Goal: Navigation & Orientation: Find specific page/section

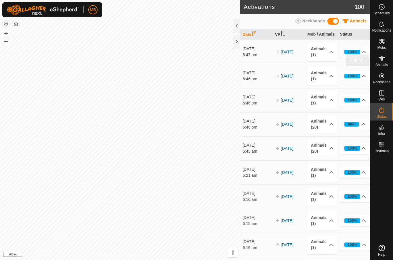
click at [385, 59] on icon at bounding box center [381, 58] width 7 height 7
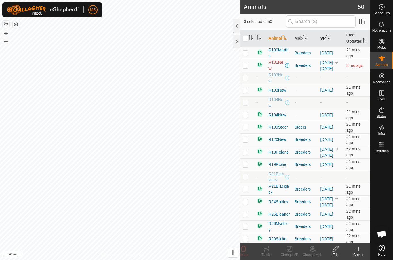
click at [325, 42] on th "VP" at bounding box center [331, 38] width 26 height 17
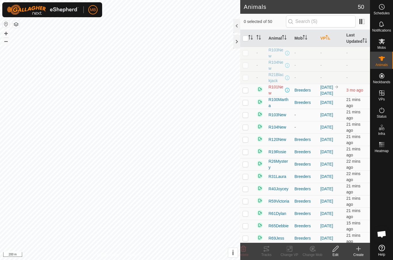
click at [326, 43] on th "VP" at bounding box center [331, 38] width 26 height 17
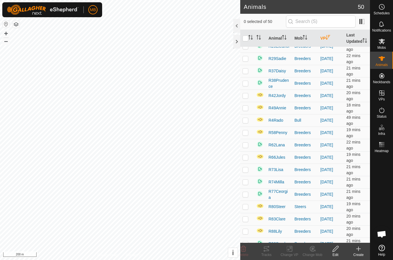
scroll to position [31, 0]
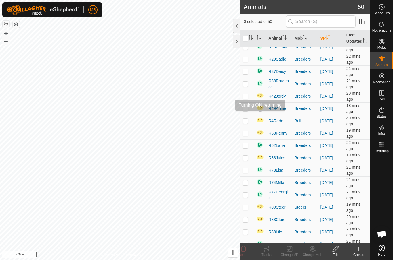
click at [261, 110] on img at bounding box center [259, 107] width 7 height 5
click at [263, 110] on img at bounding box center [259, 107] width 7 height 5
click at [259, 110] on img at bounding box center [259, 107] width 7 height 5
click at [262, 110] on img at bounding box center [259, 107] width 7 height 5
click at [260, 110] on img at bounding box center [259, 107] width 7 height 5
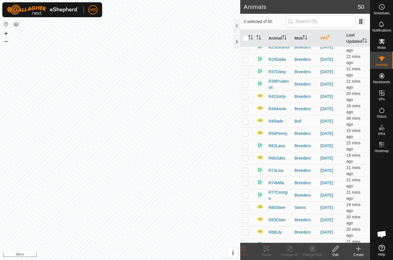
scroll to position [30, 0]
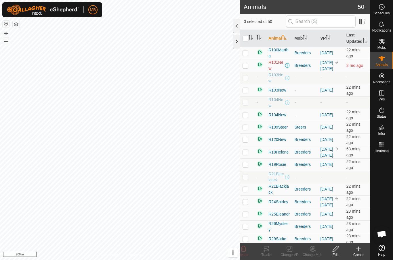
click at [237, 44] on div at bounding box center [236, 42] width 7 height 14
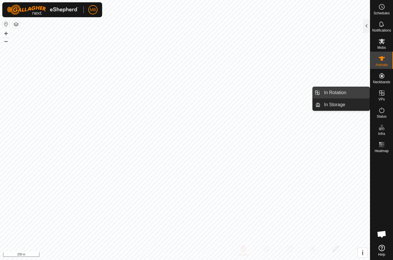
click at [345, 93] on span "In Rotation" at bounding box center [335, 92] width 22 height 7
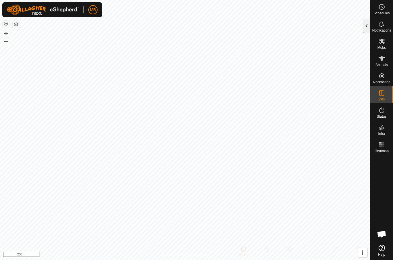
click at [367, 28] on div at bounding box center [366, 26] width 7 height 14
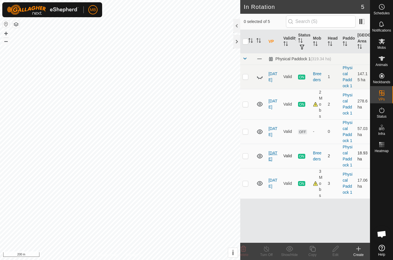
click at [276, 153] on link "[DATE]" at bounding box center [272, 156] width 9 height 11
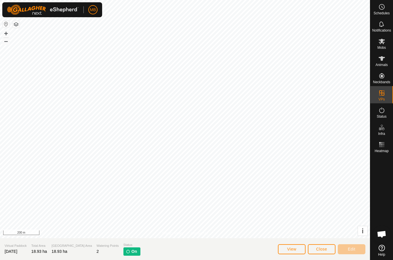
click at [322, 249] on span "Close" at bounding box center [321, 249] width 11 height 5
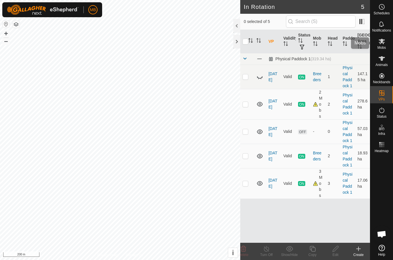
click at [389, 43] on div "Mobs" at bounding box center [381, 42] width 23 height 17
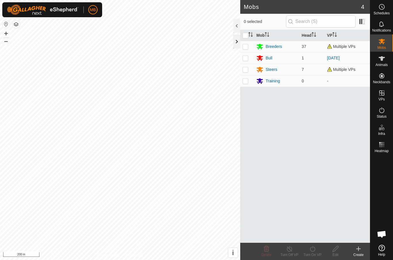
click at [238, 43] on div at bounding box center [236, 42] width 7 height 14
